Goal: Information Seeking & Learning: Learn about a topic

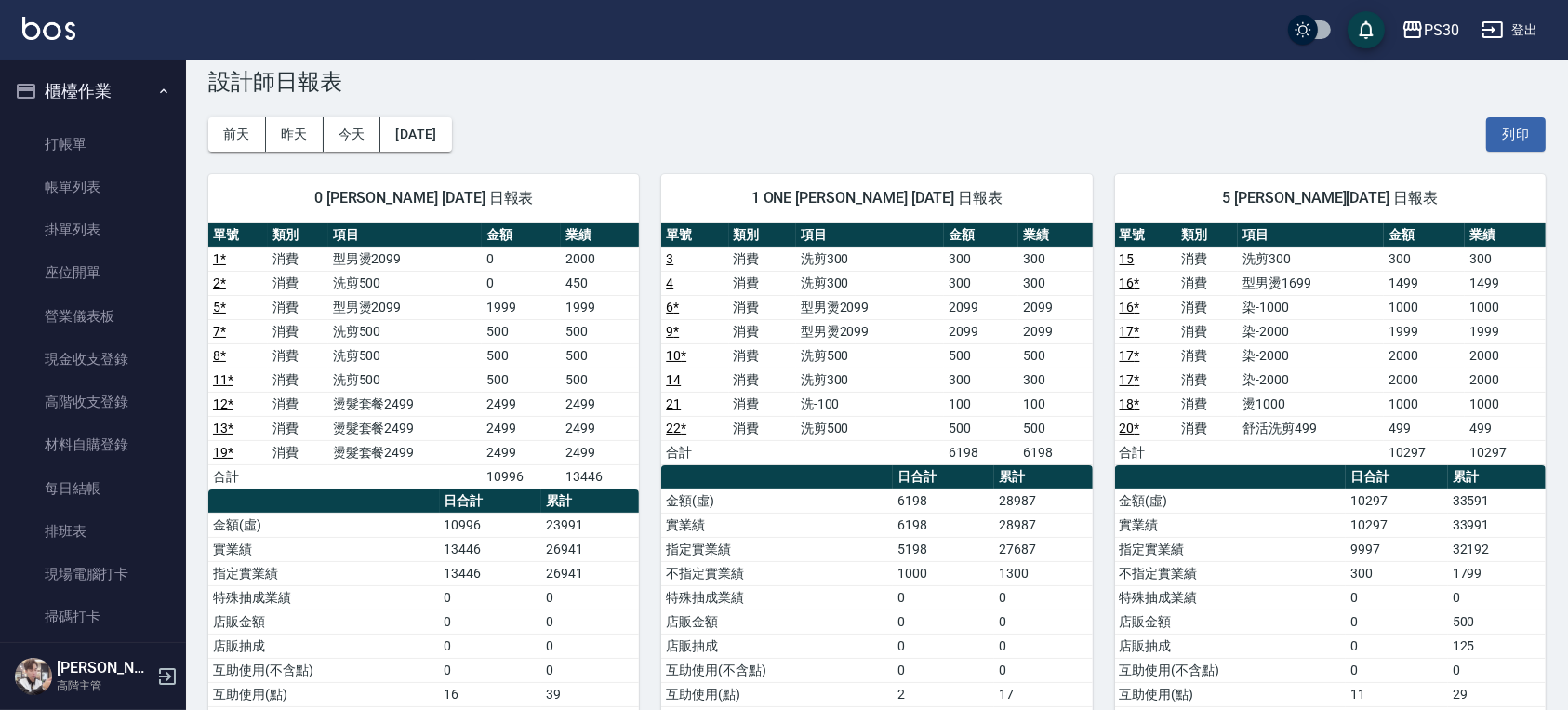
scroll to position [620, 0]
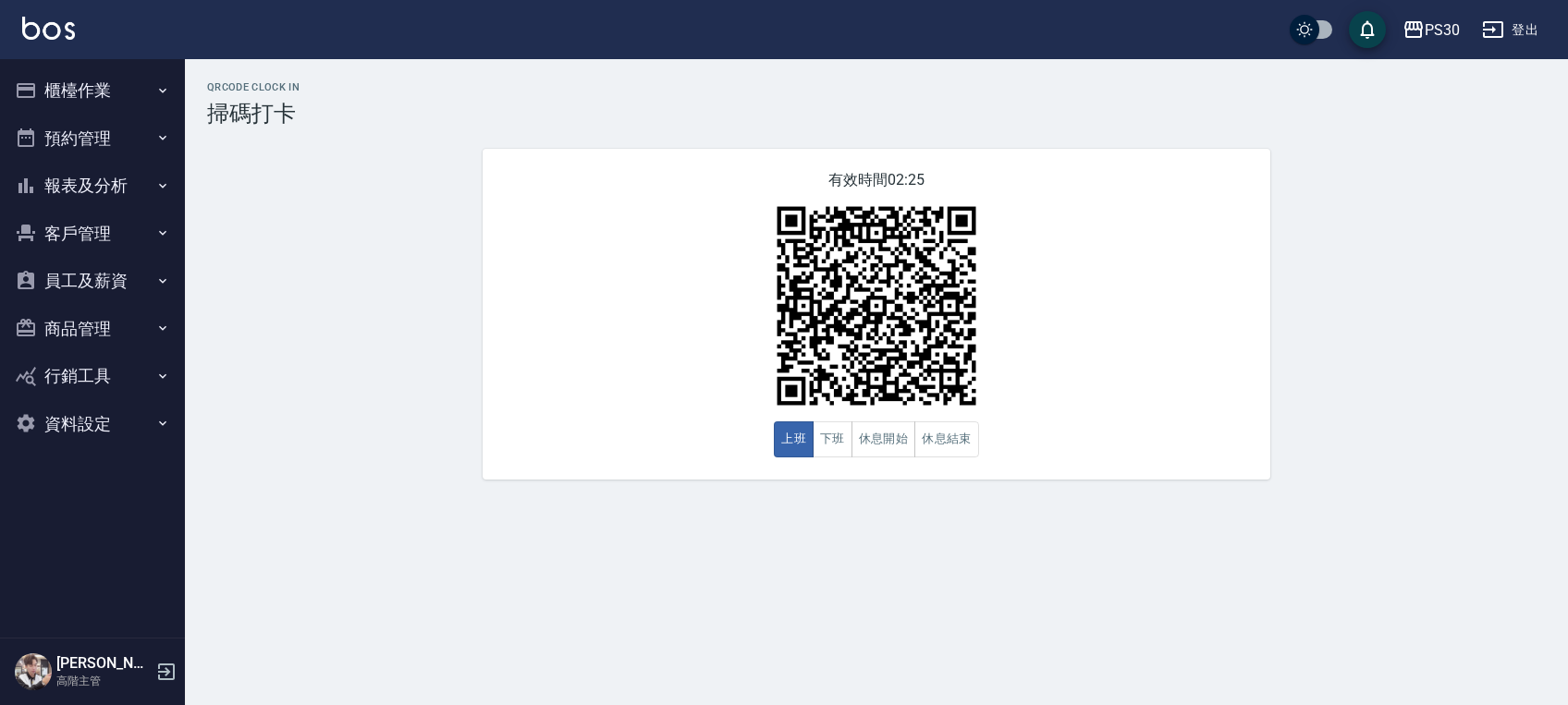
click at [58, 50] on div "PS30 登出" at bounding box center [784, 30] width 1568 height 59
click at [78, 37] on div "PS30 登出" at bounding box center [784, 30] width 1568 height 59
click at [71, 39] on link at bounding box center [48, 30] width 52 height 27
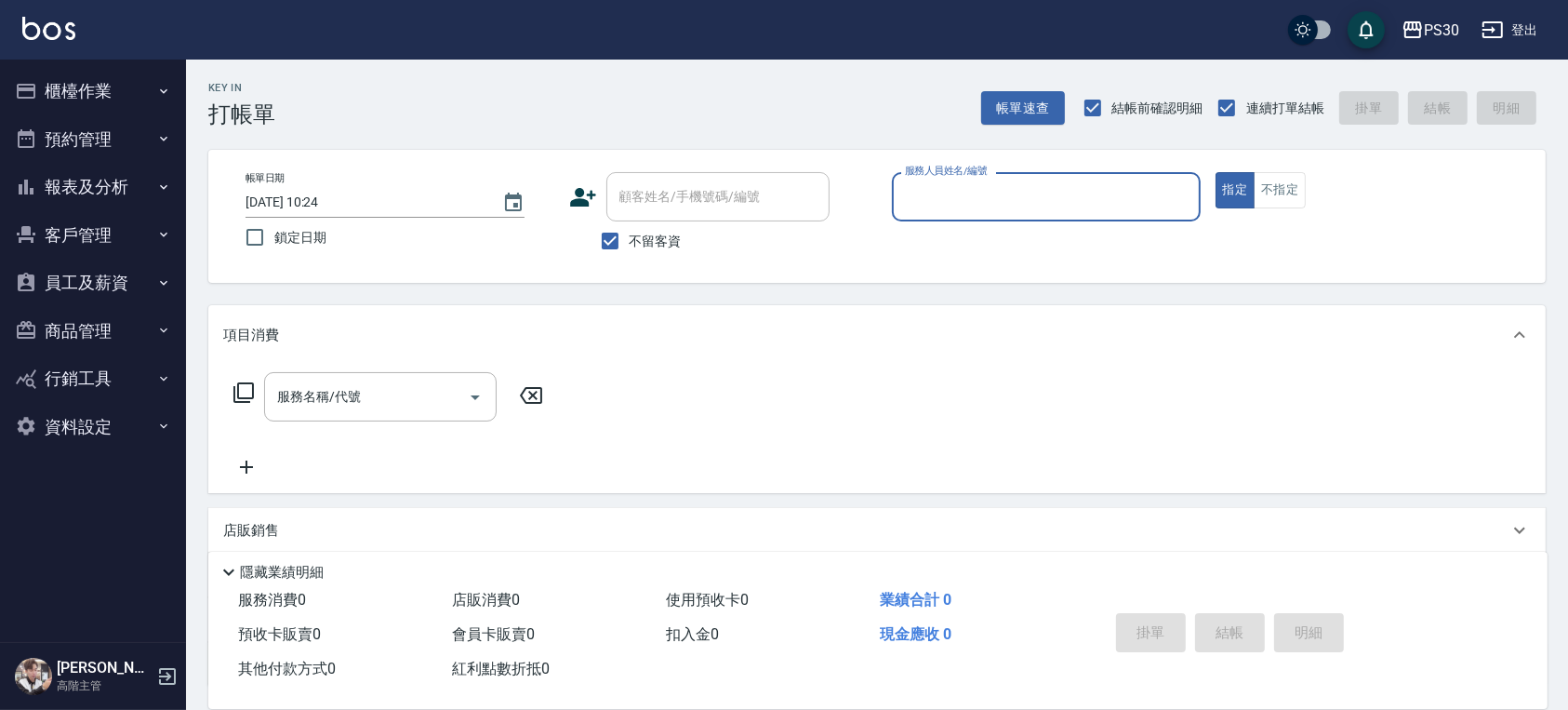
click at [64, 81] on button "櫃檯作業" at bounding box center [93, 91] width 171 height 49
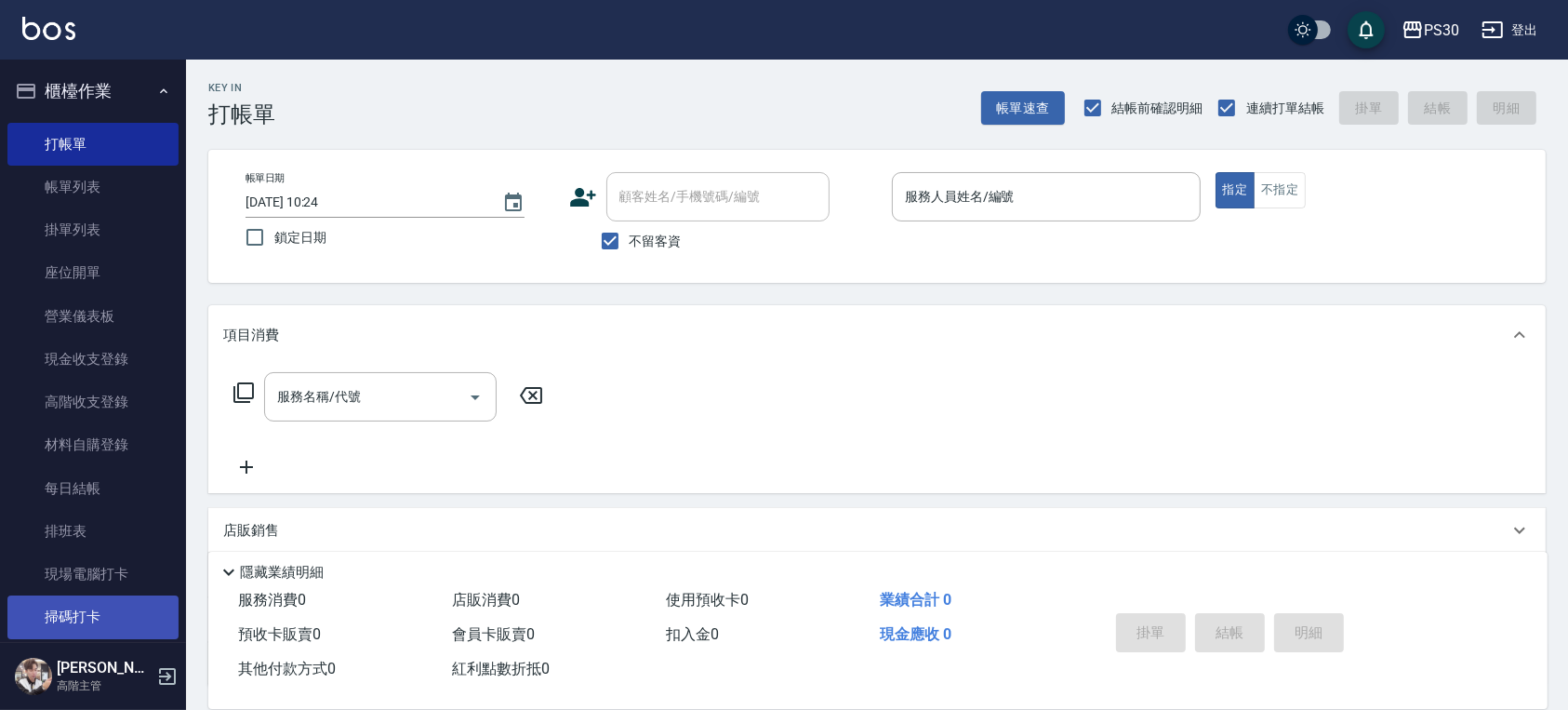
click at [117, 606] on link "掃碼打卡" at bounding box center [93, 616] width 171 height 43
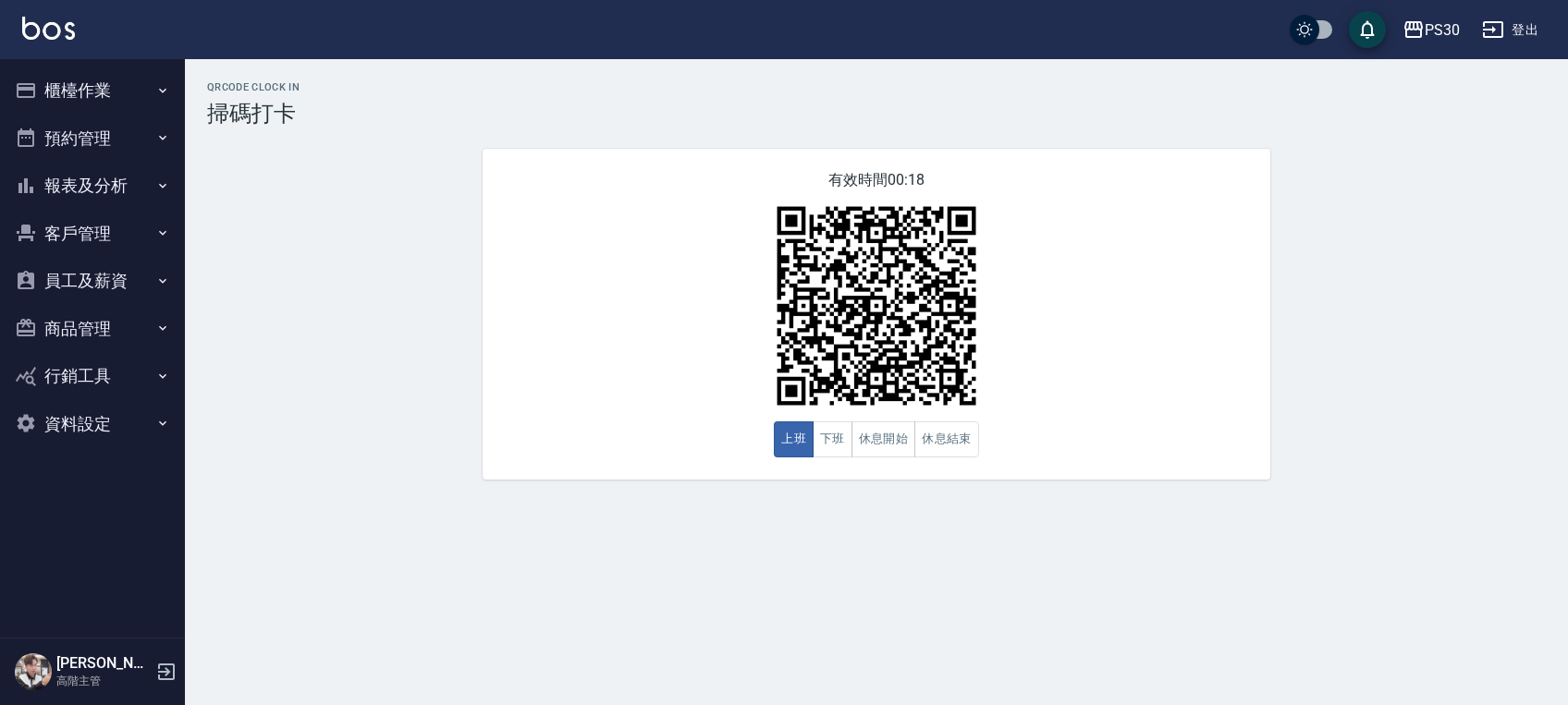
click at [97, 283] on button "員工及薪資" at bounding box center [92, 280] width 170 height 49
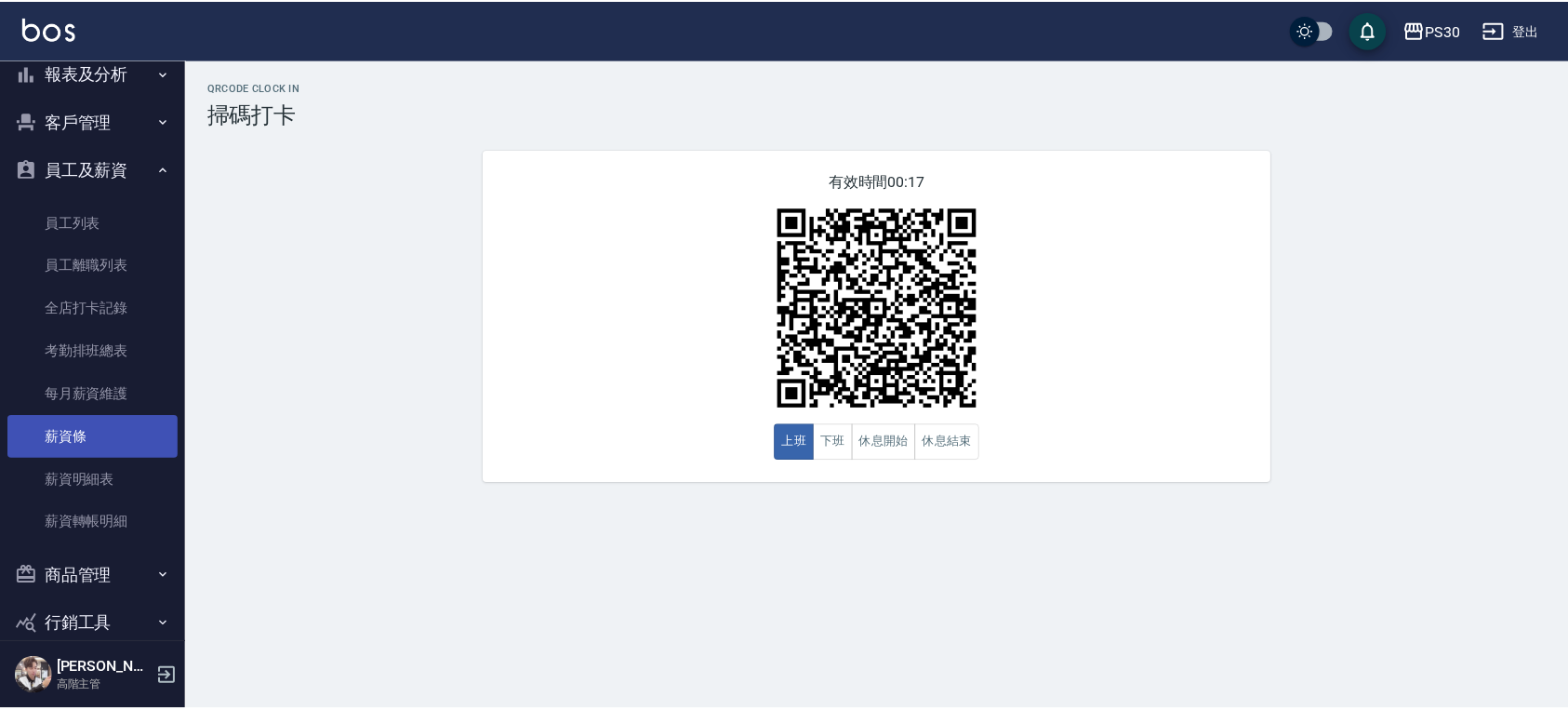
scroll to position [189, 0]
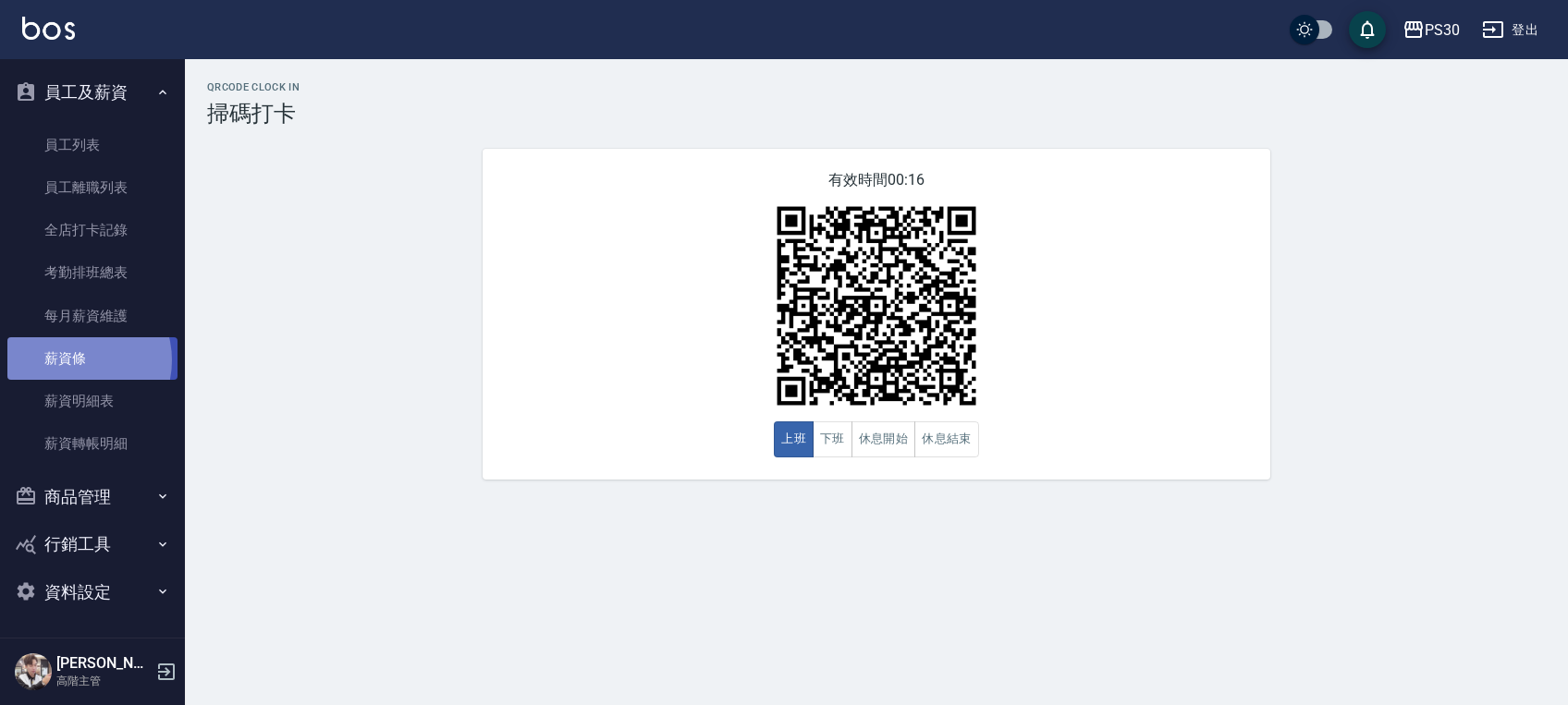
click at [74, 359] on link "薪資條" at bounding box center [92, 358] width 170 height 43
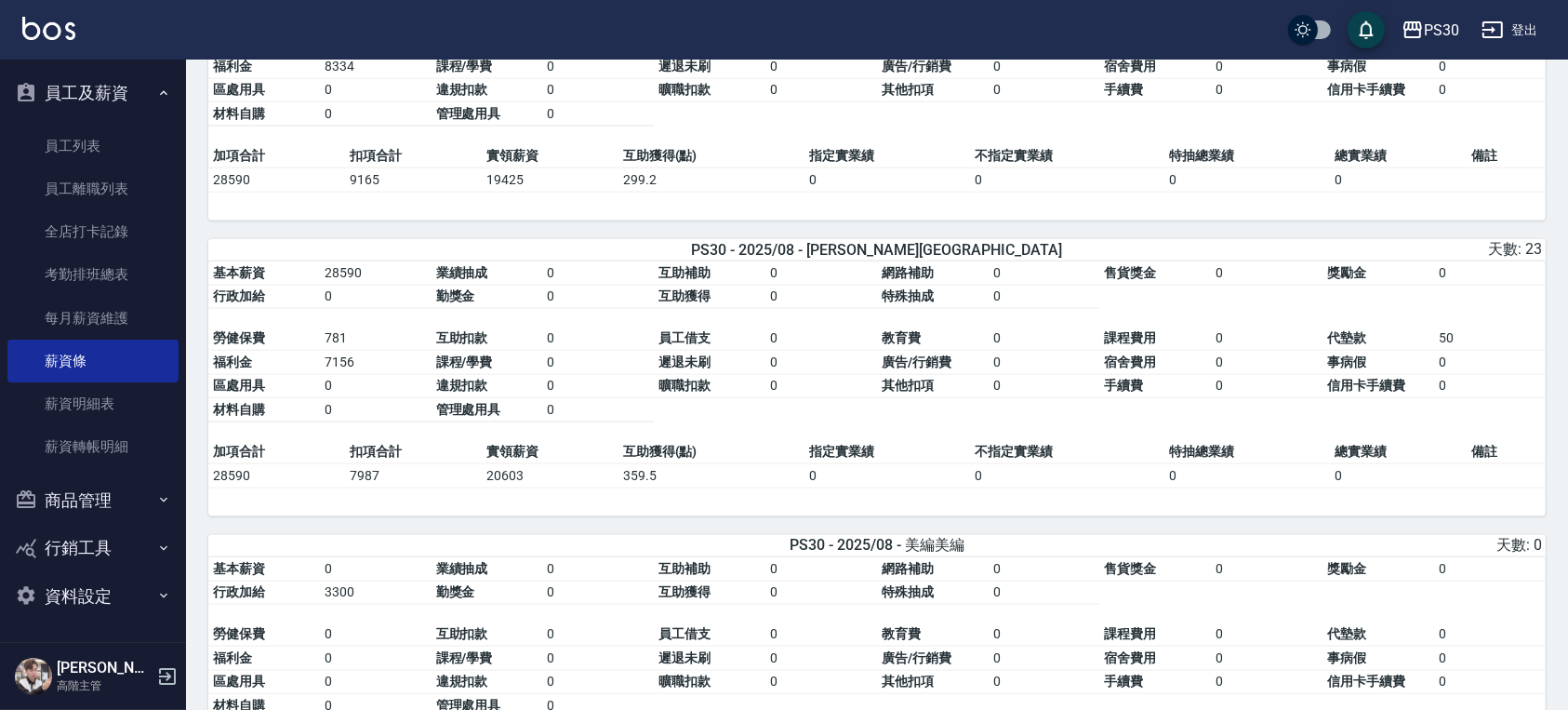
scroll to position [2357, 0]
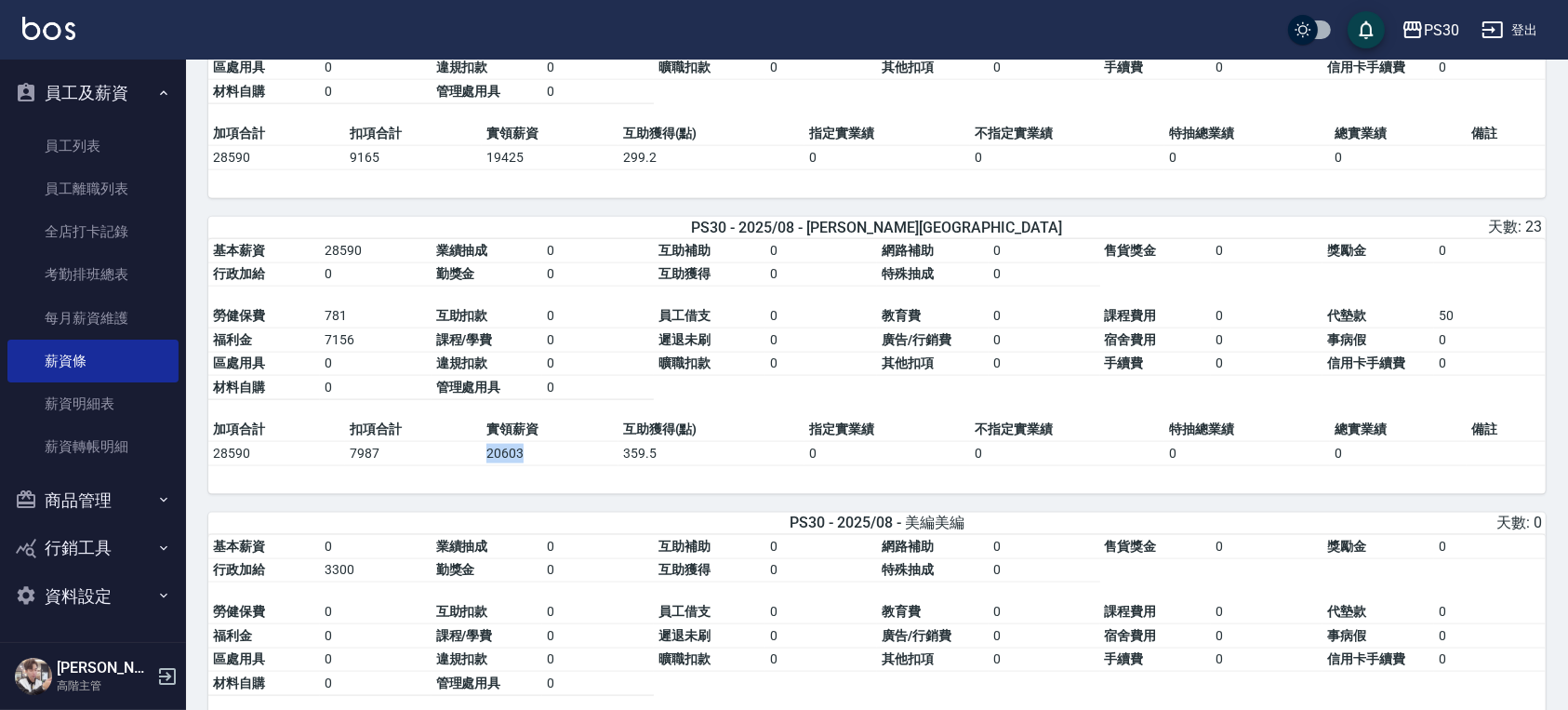
drag, startPoint x: 475, startPoint y: 469, endPoint x: 536, endPoint y: 472, distance: 61.1
click at [536, 466] on tr "28590 7987 20603 359.5 0 0 0 0" at bounding box center [877, 453] width 1338 height 24
drag, startPoint x: 327, startPoint y: 361, endPoint x: 369, endPoint y: 364, distance: 42.1
click at [369, 353] on td "7156" at bounding box center [376, 340] width 112 height 24
click at [634, 353] on td "0" at bounding box center [598, 340] width 112 height 24
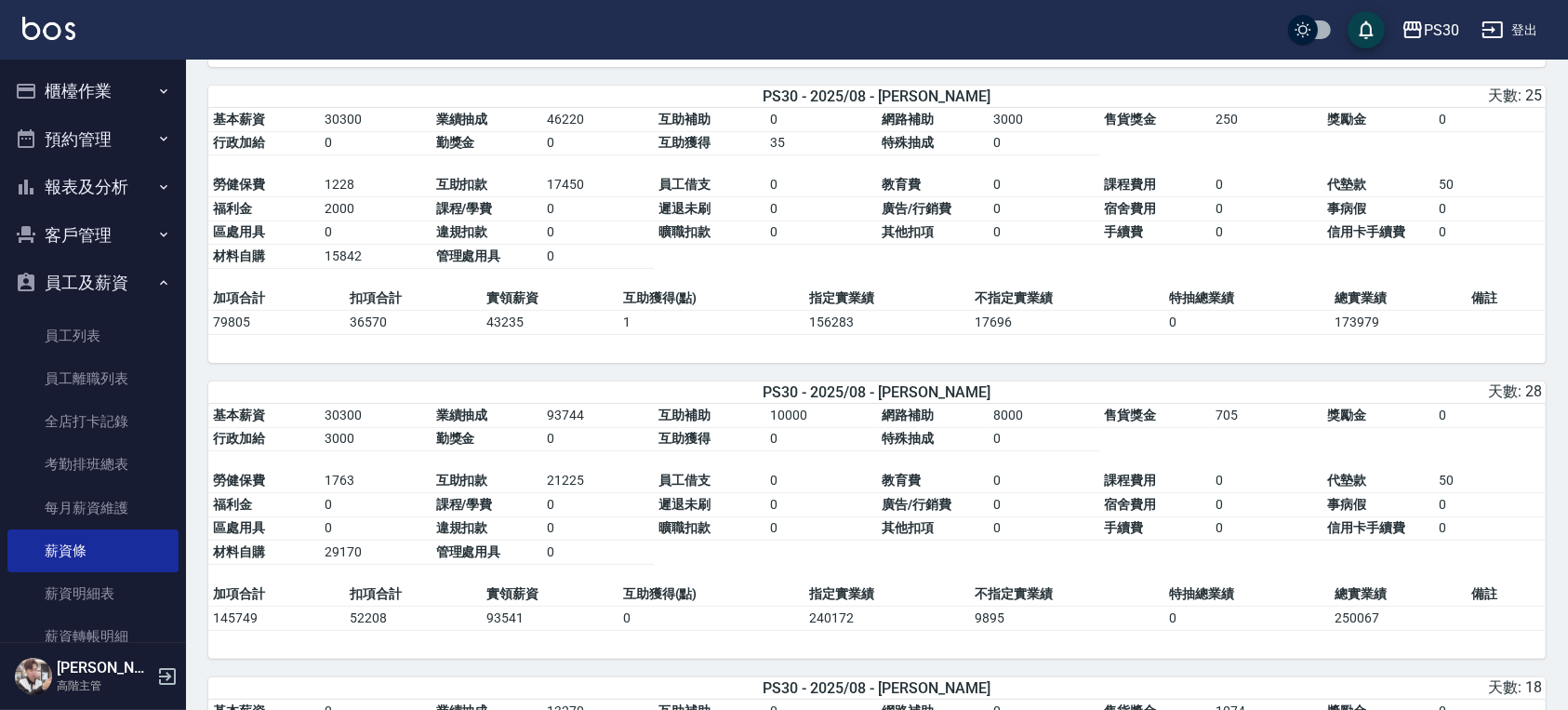
scroll to position [243, 0]
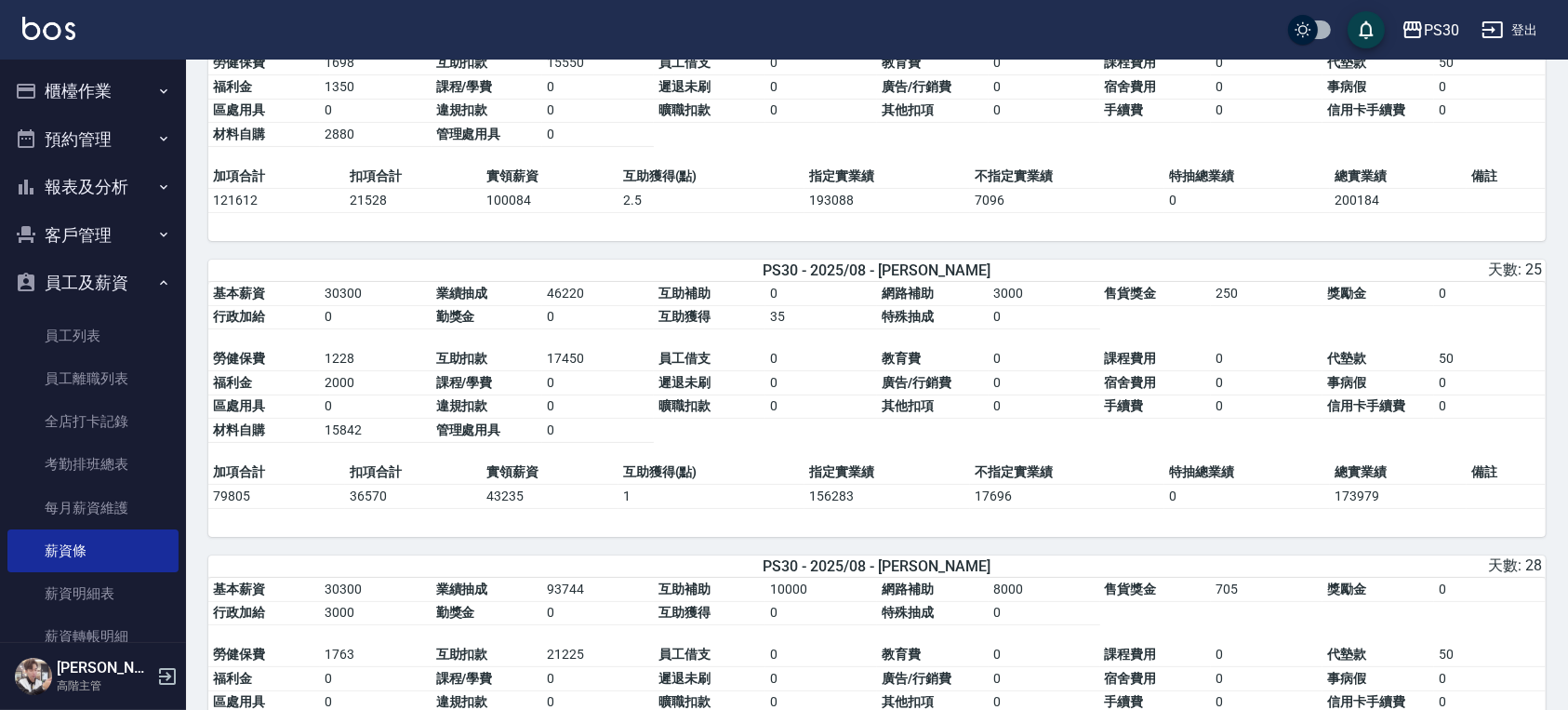
click at [93, 87] on button "櫃檯作業" at bounding box center [93, 91] width 171 height 49
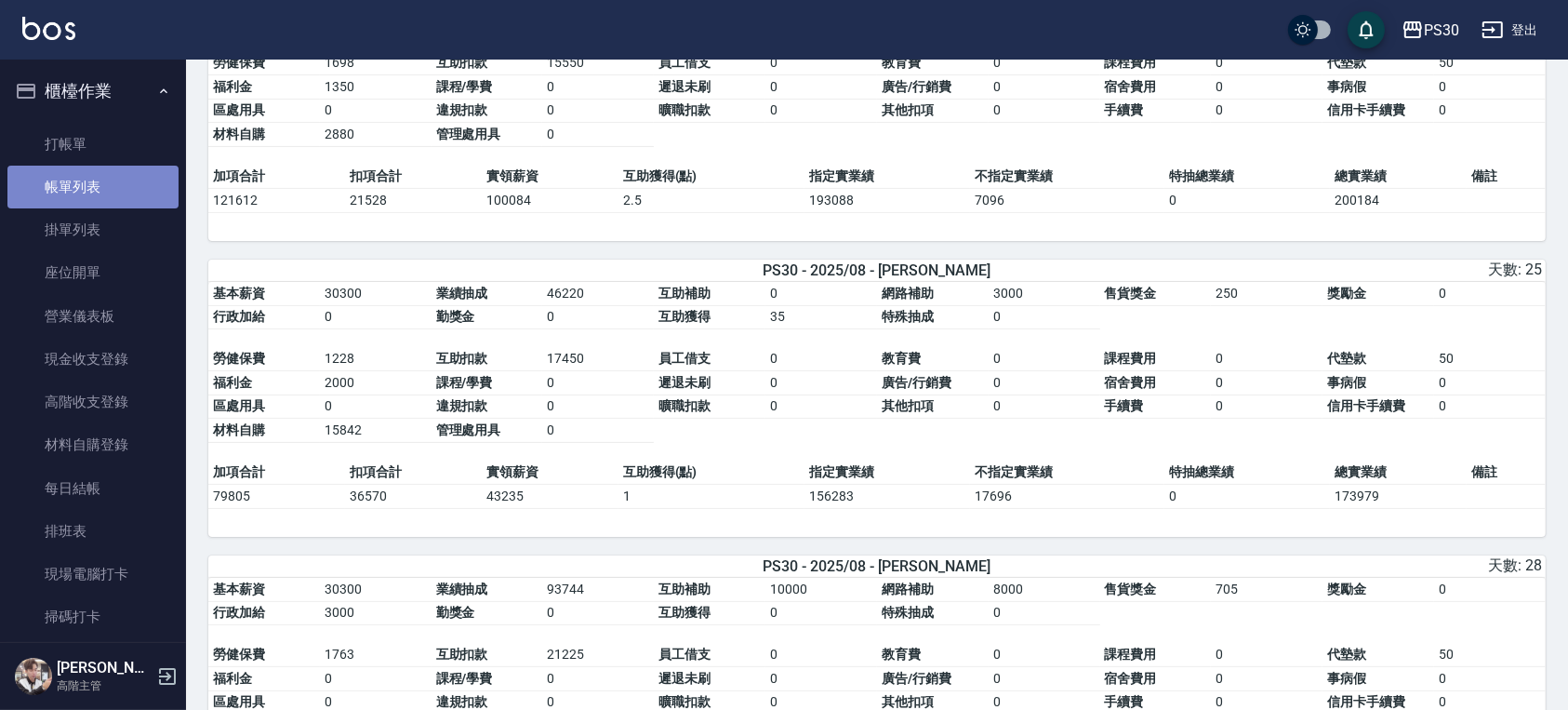
click at [97, 170] on link "帳單列表" at bounding box center [93, 186] width 171 height 43
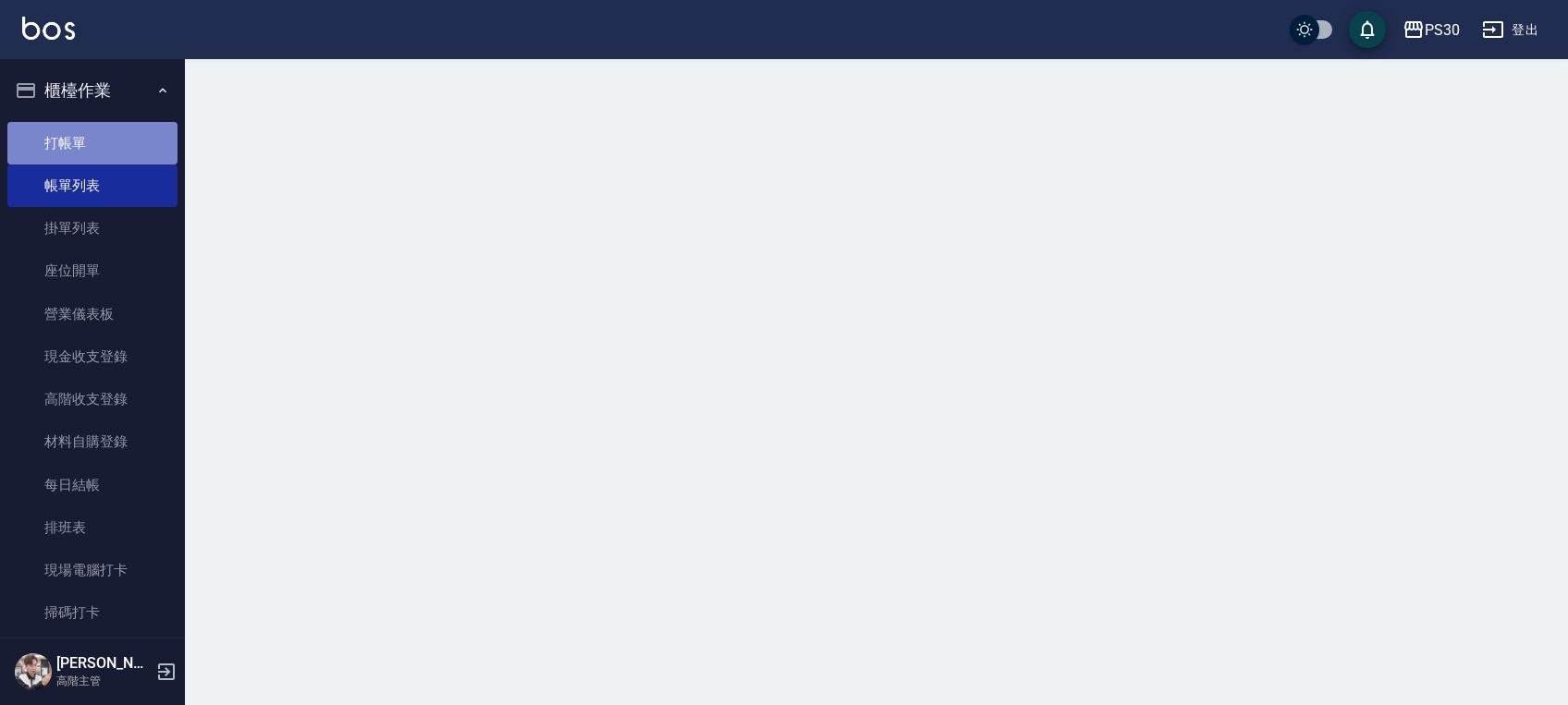
click at [96, 151] on link "打帳單" at bounding box center [92, 143] width 170 height 43
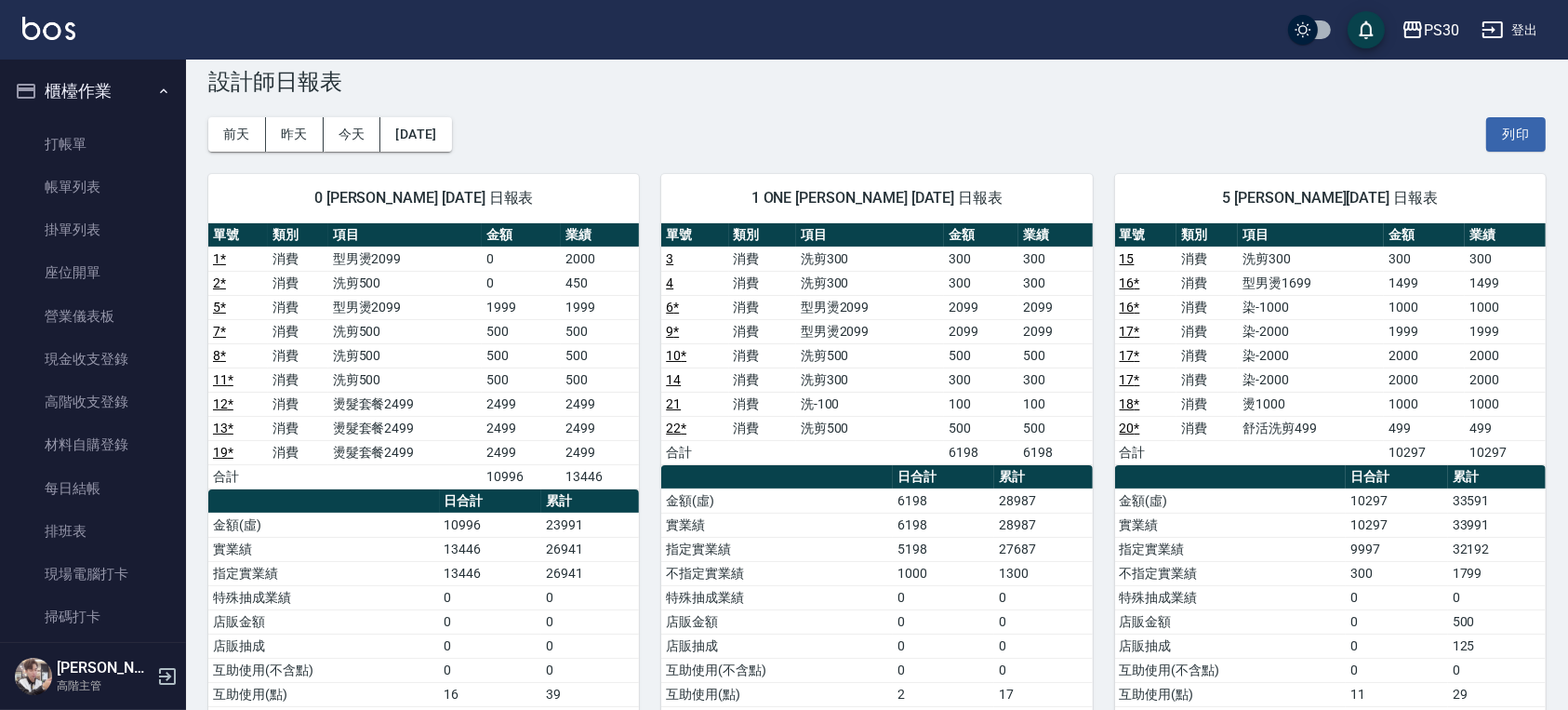
scroll to position [620, 0]
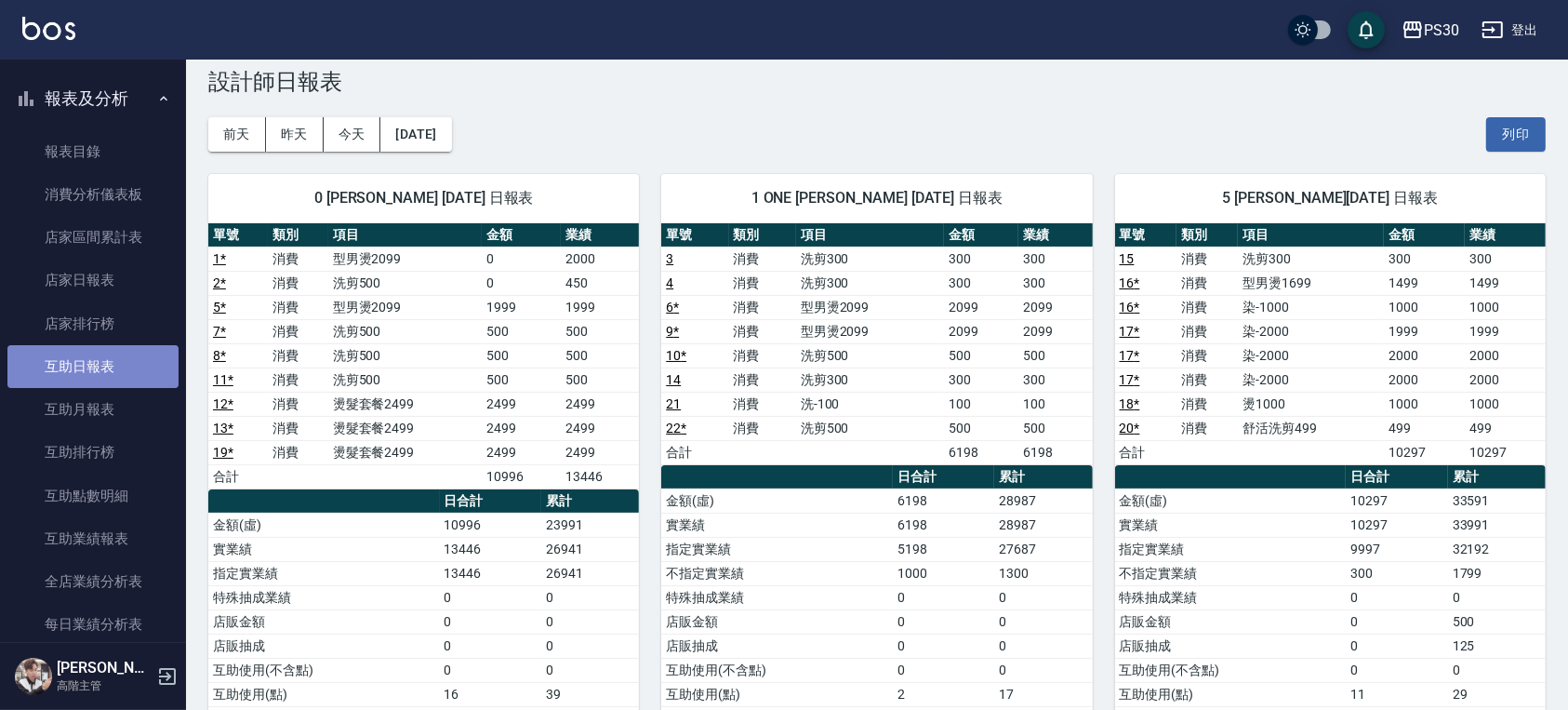
click at [115, 349] on link "互助日報表" at bounding box center [93, 366] width 171 height 43
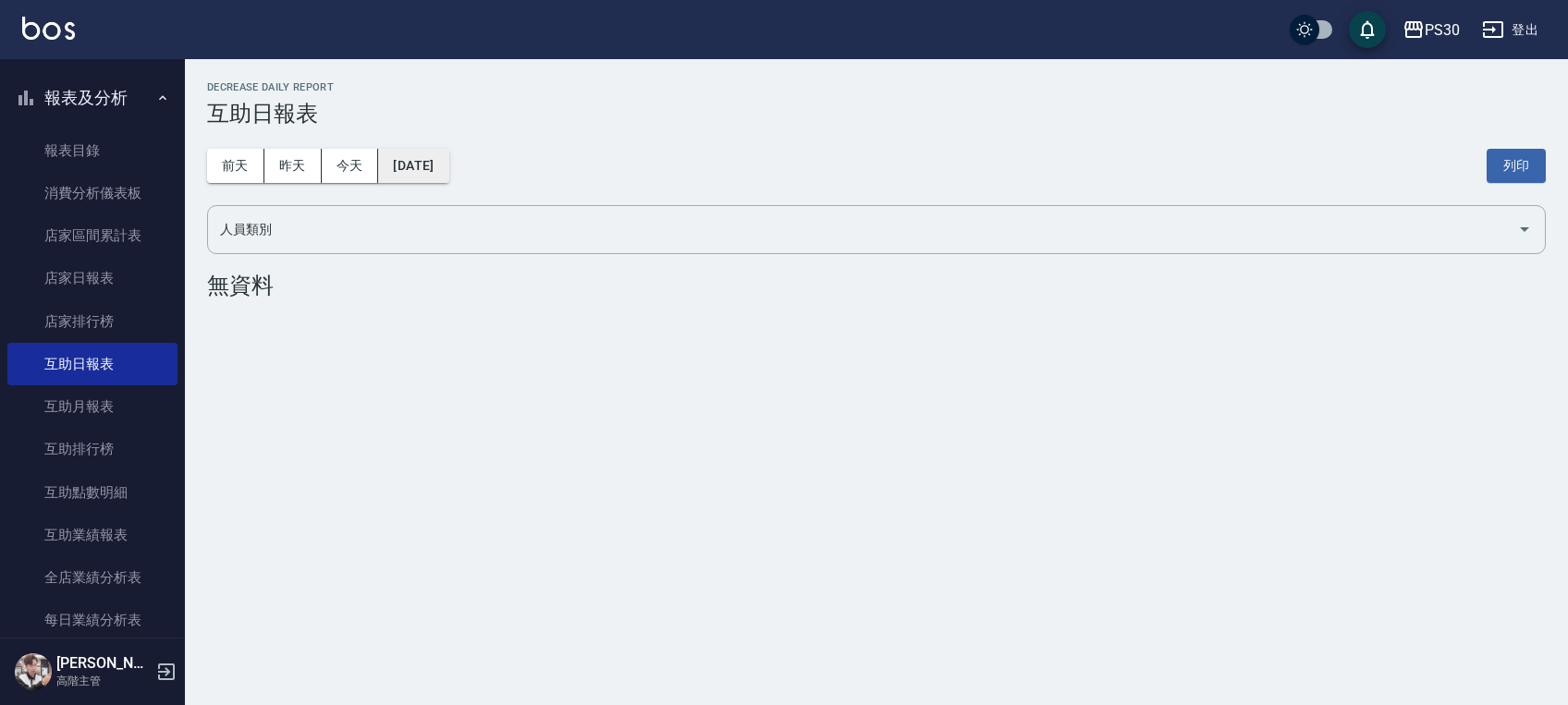
click at [444, 162] on button "2025/09/06" at bounding box center [413, 165] width 70 height 35
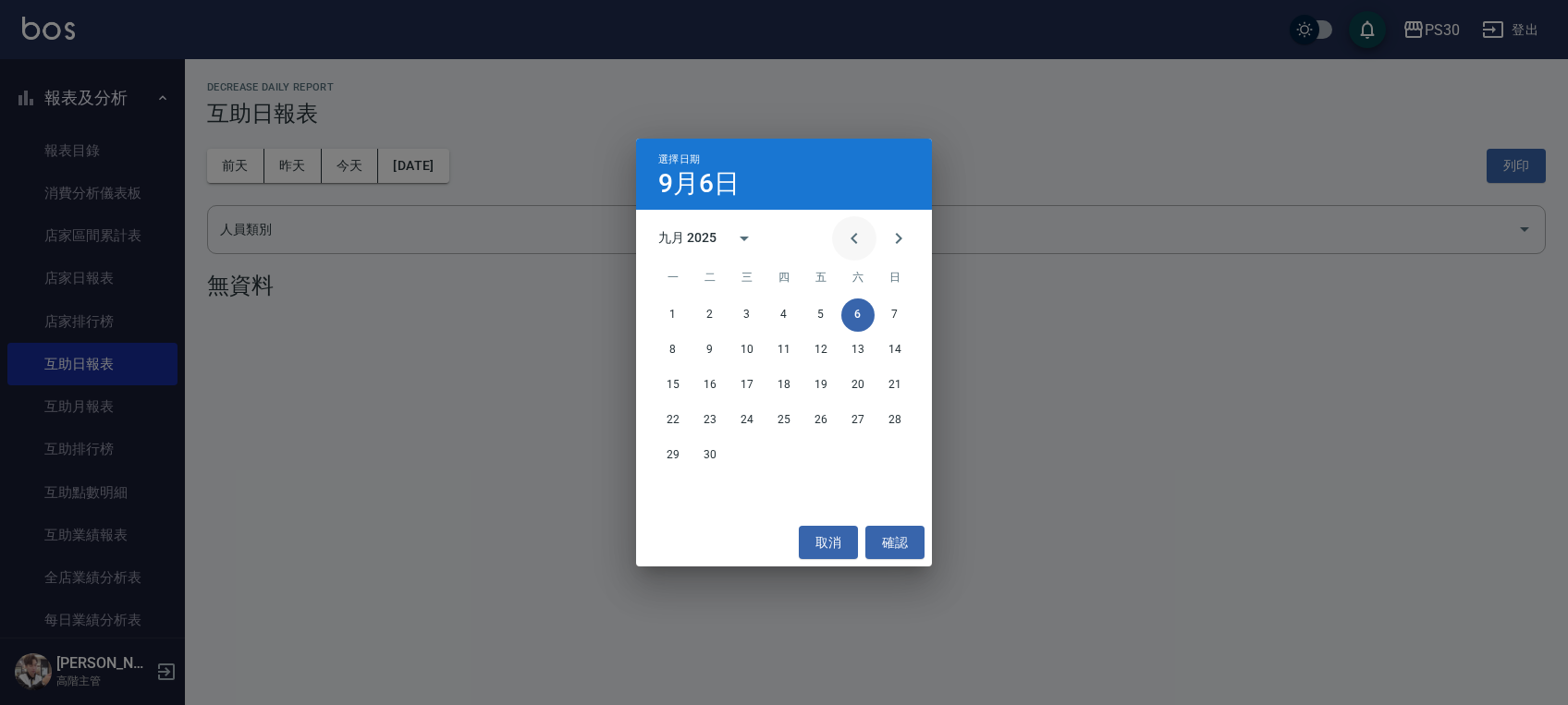
click at [851, 244] on icon "Previous month" at bounding box center [854, 239] width 22 height 22
click at [887, 414] on button "24" at bounding box center [895, 421] width 34 height 34
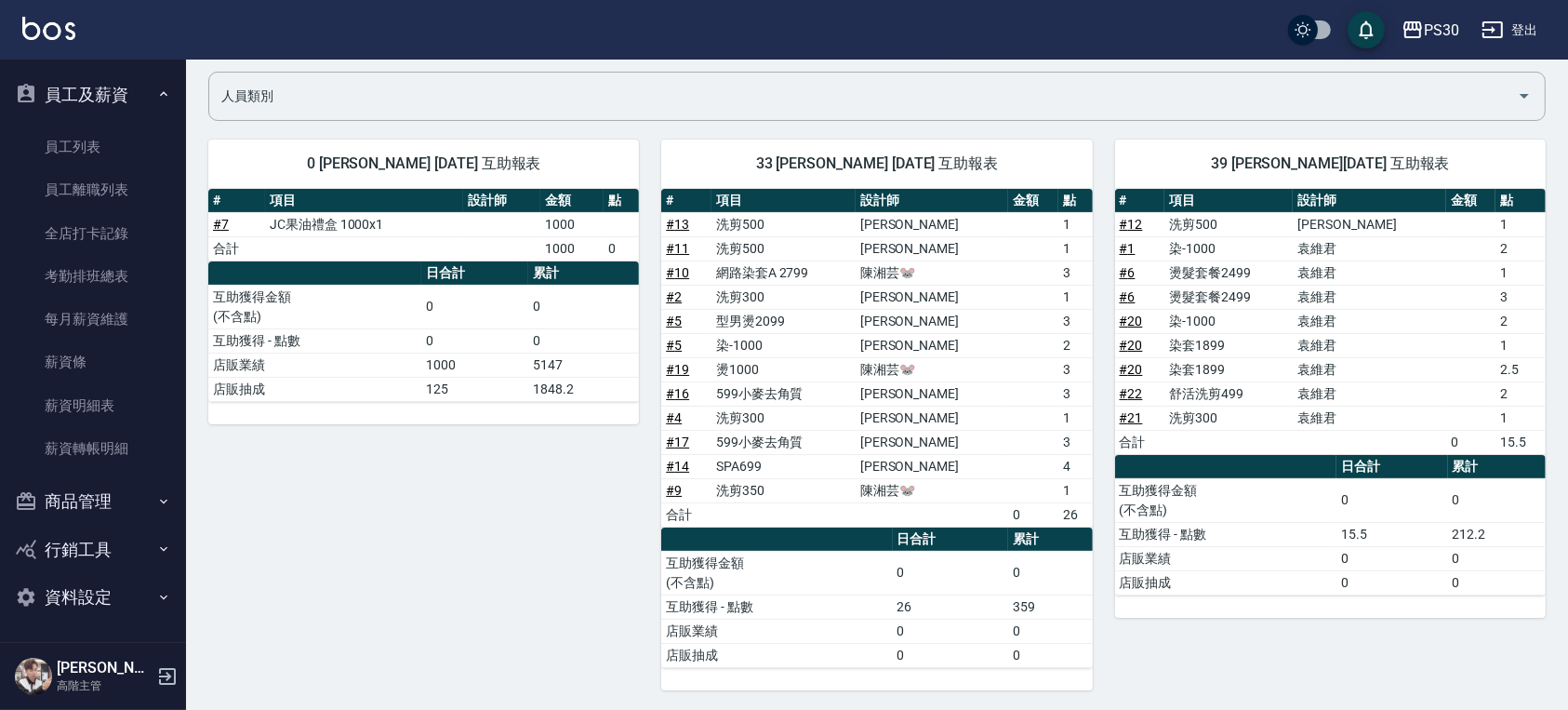
scroll to position [2731, 0]
click at [75, 366] on link "薪資條" at bounding box center [93, 360] width 171 height 43
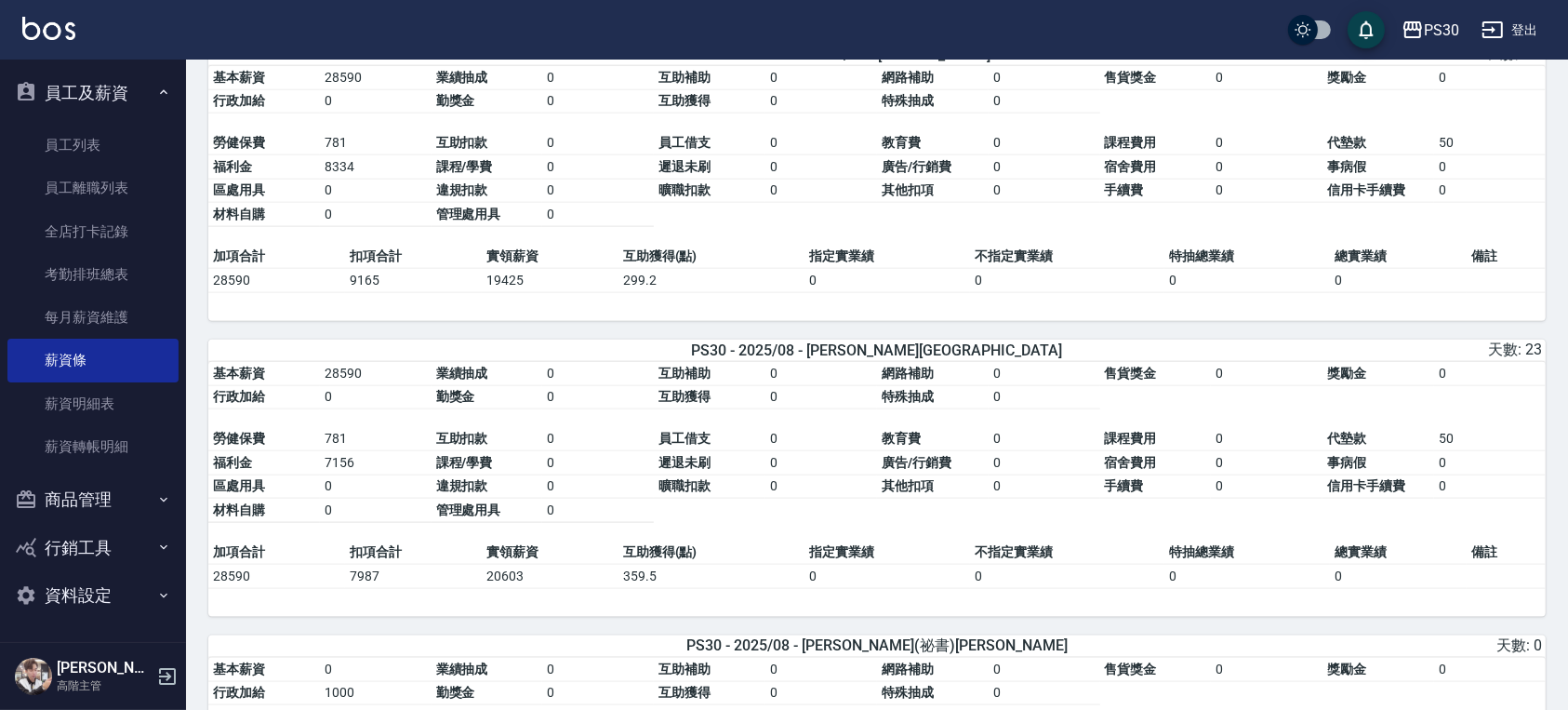
scroll to position [2234, 0]
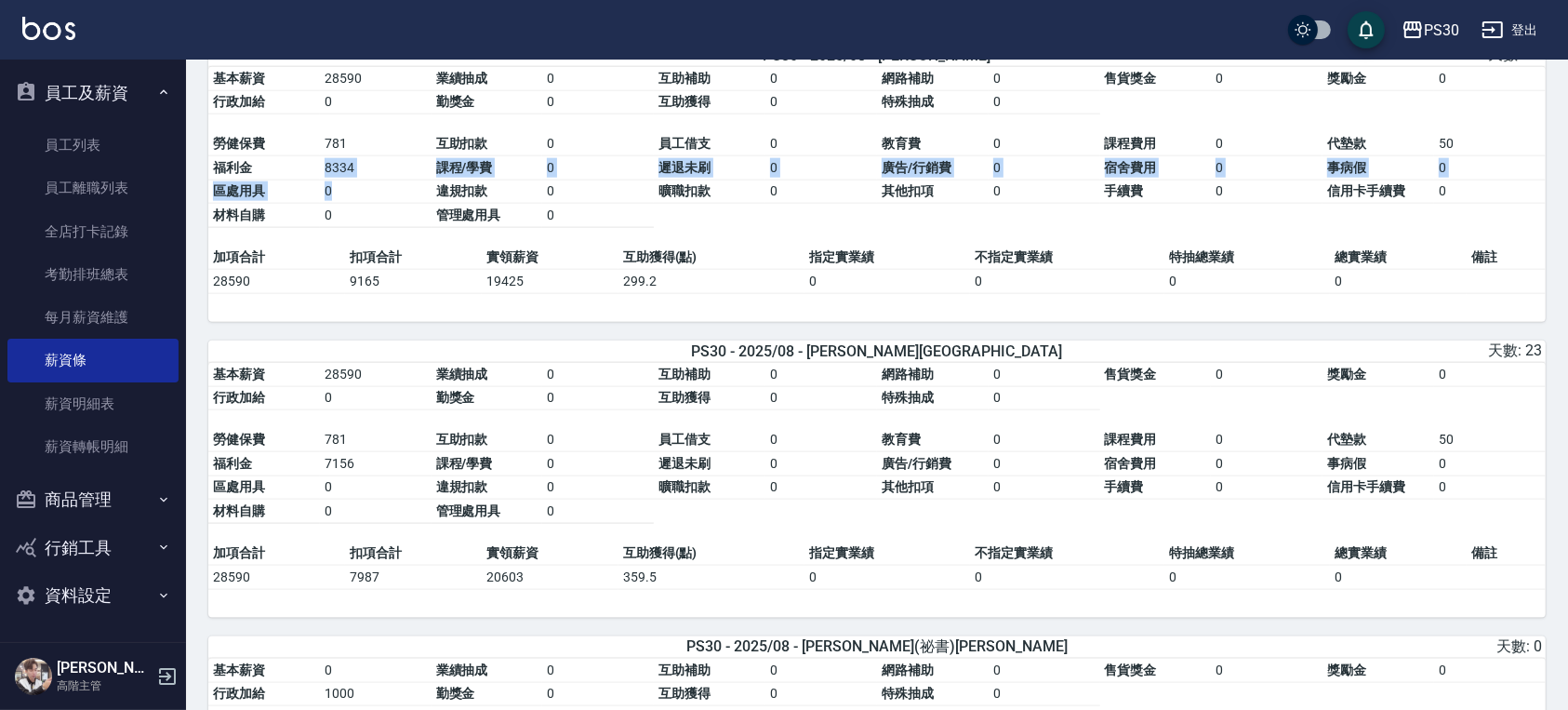
click at [354, 197] on tbody "勞健保費 781 互助扣款 0 員工借支 0 教育費 0 課程費用 0 代墊款 50 福利金 8334 課程/學費 0 遲退未刷 0 廣告/行銷費 0 宿舍費…" at bounding box center [877, 179] width 1338 height 95
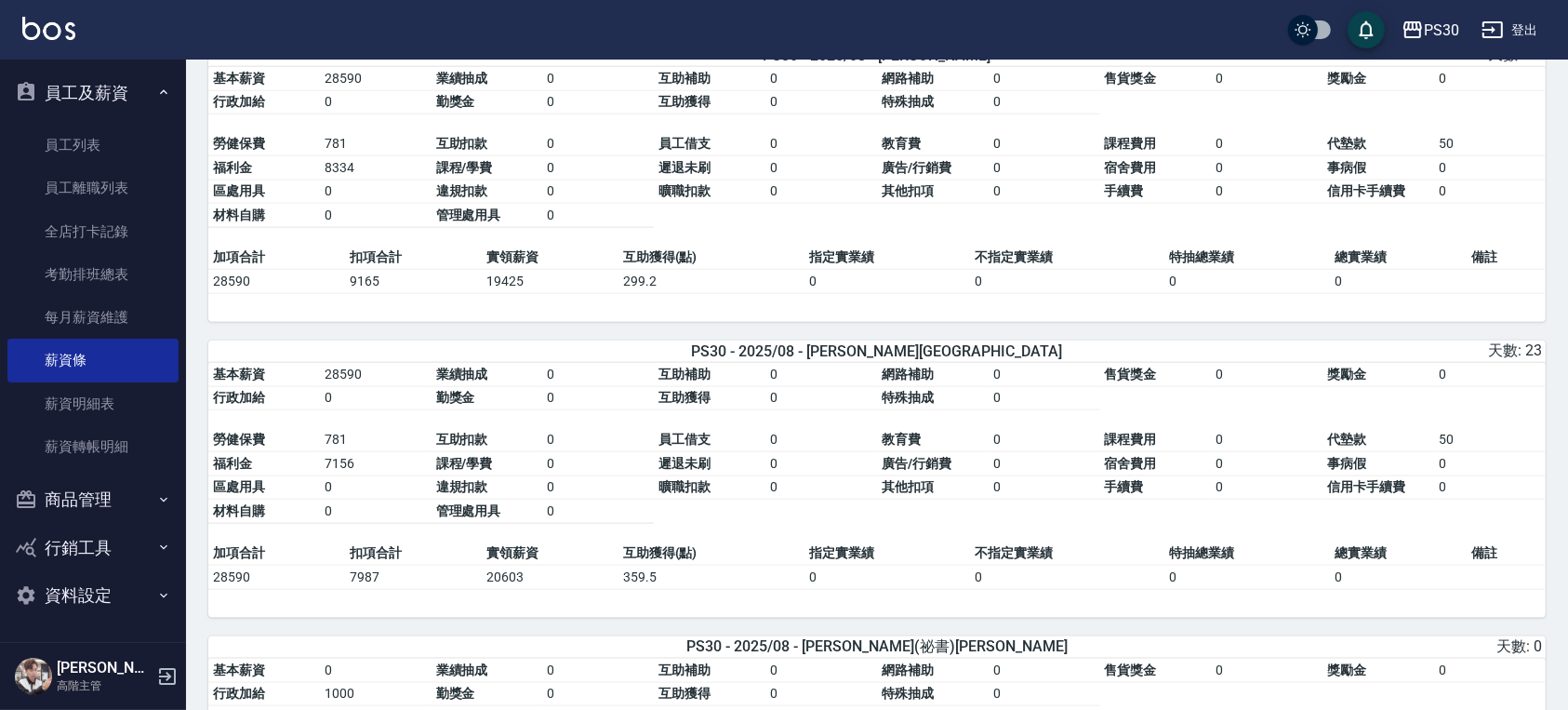
click at [467, 245] on table "基本薪資 28590 業績抽成 0 互助補助 0 網路補助 0 售貨獎金 0 獎勵金 0 行政加給 0 勤獎金 0 互助獲得 0 特殊抽成 0 勞健保費 78…" at bounding box center [877, 156] width 1338 height 178
drag, startPoint x: 316, startPoint y: 477, endPoint x: 372, endPoint y: 486, distance: 56.7
click at [372, 486] on tbody "勞健保費 781 互助扣款 0 員工借支 0 教育費 0 課程費用 0 代墊款 50 福利金 7156 課程/學費 0 遲退未刷 0 廣告/行銷費 0 宿舍費…" at bounding box center [877, 475] width 1338 height 95
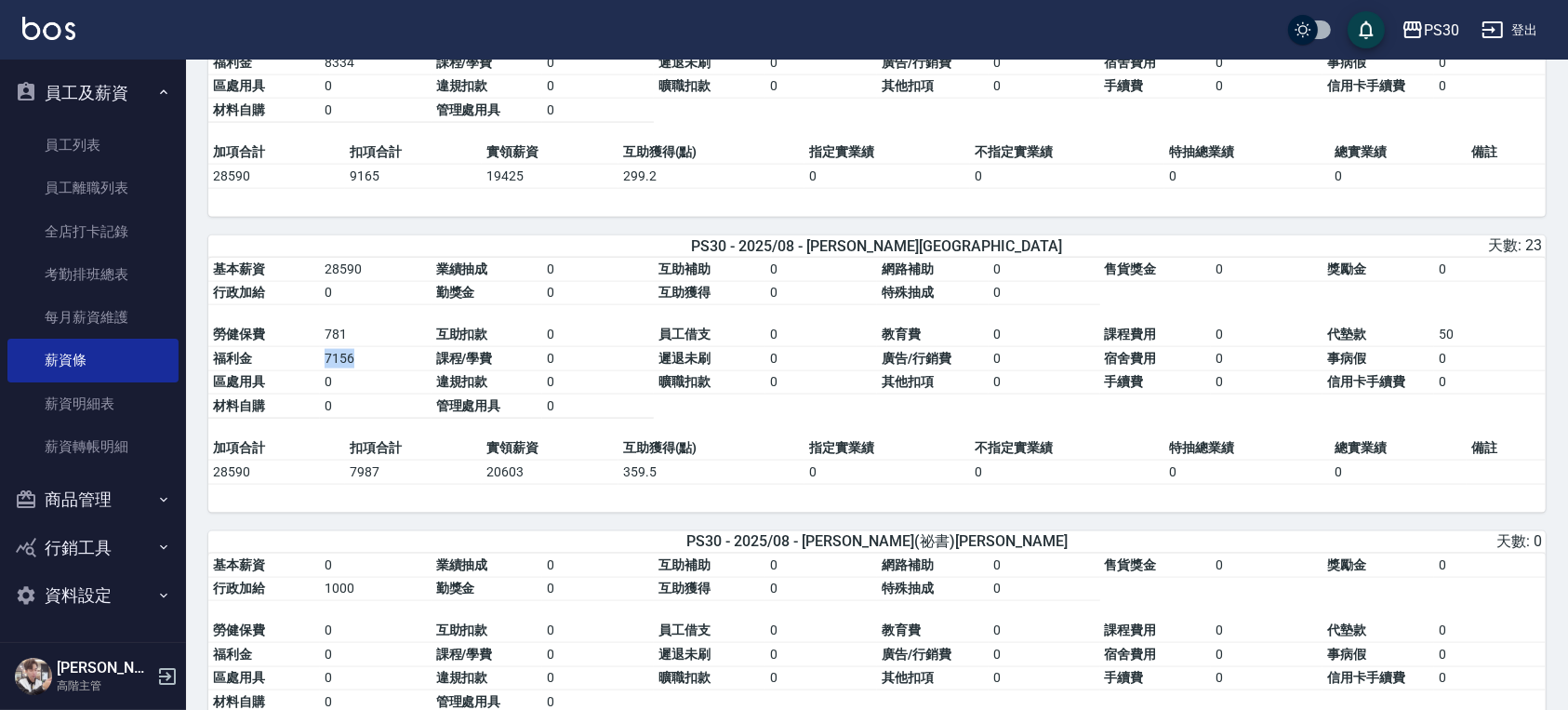
scroll to position [2228, 0]
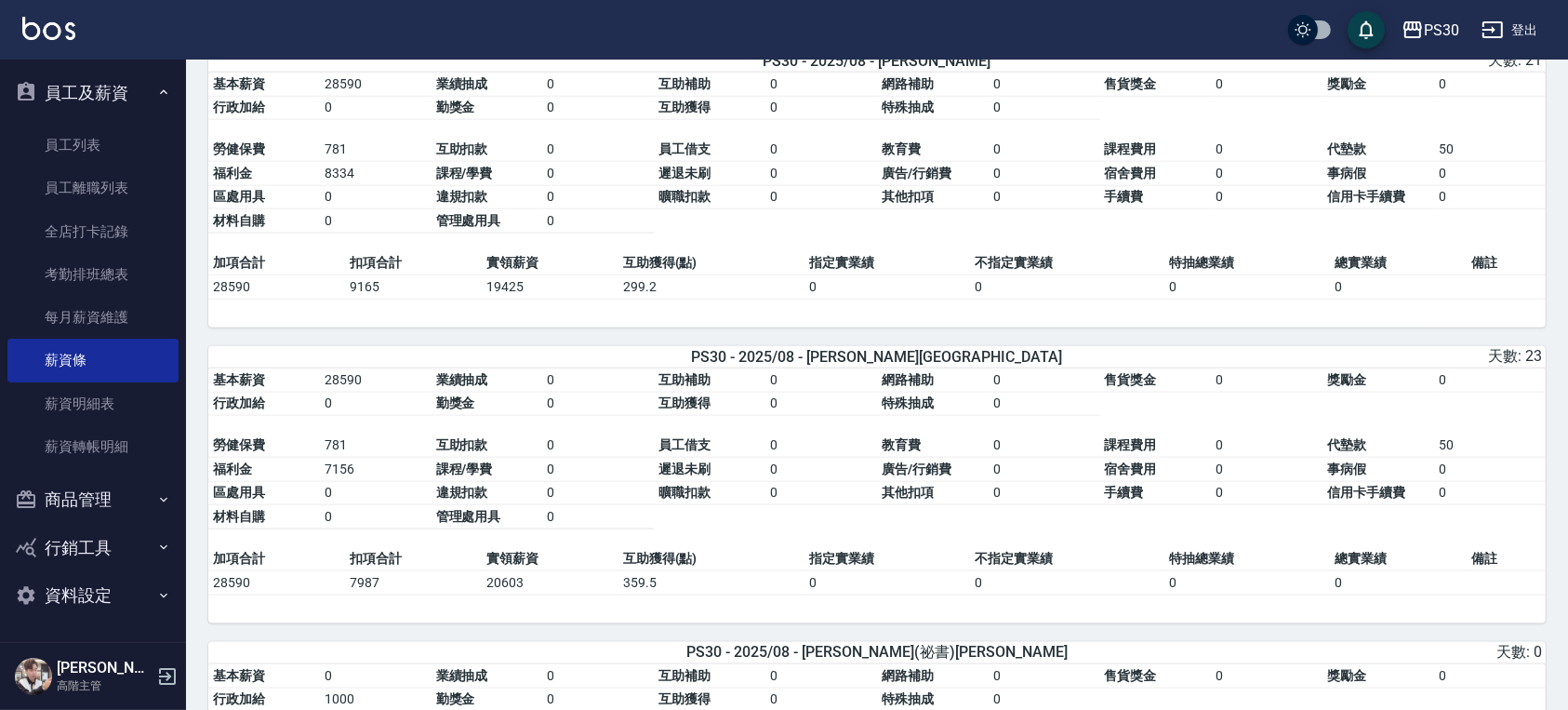
click at [428, 369] on hr at bounding box center [877, 368] width 1338 height 1
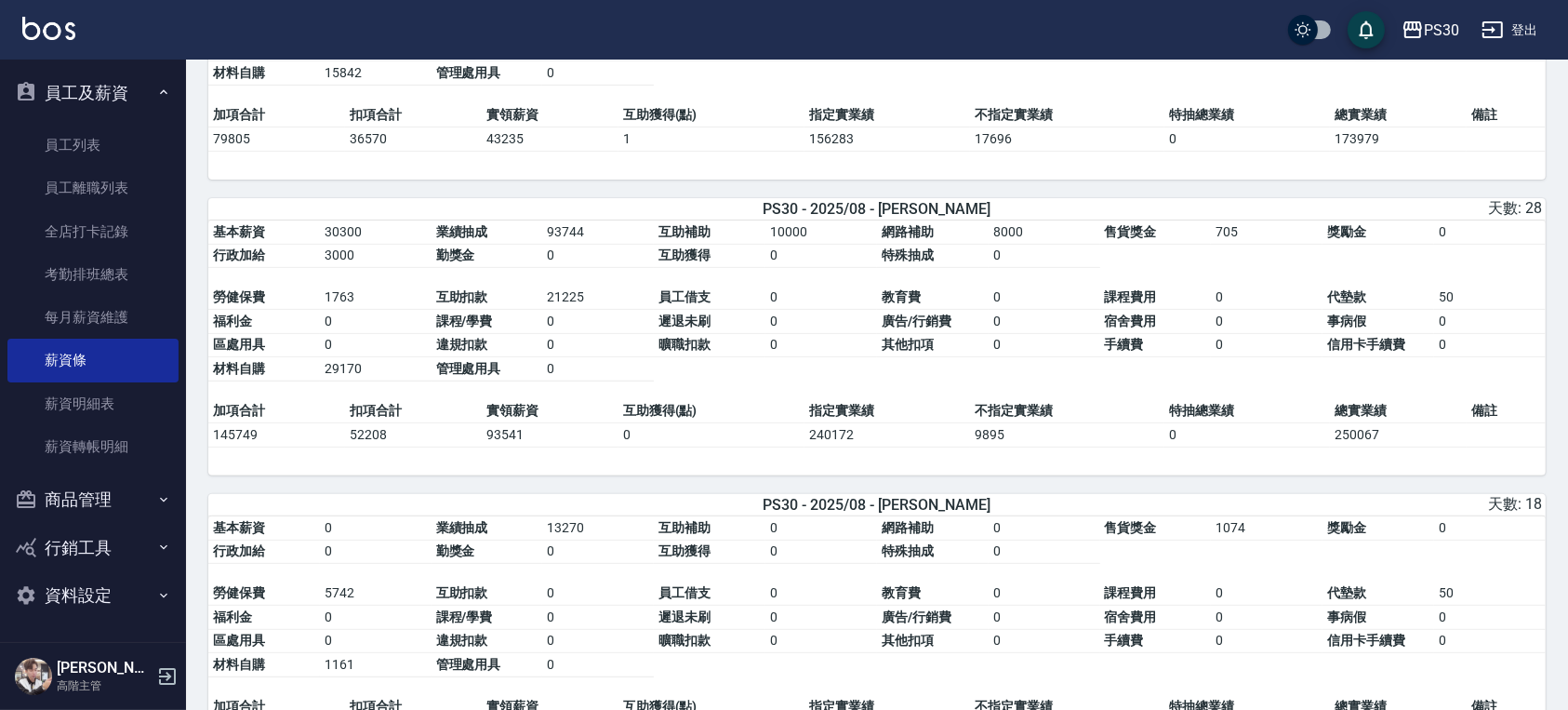
scroll to position [367, 0]
